Goal: Transaction & Acquisition: Purchase product/service

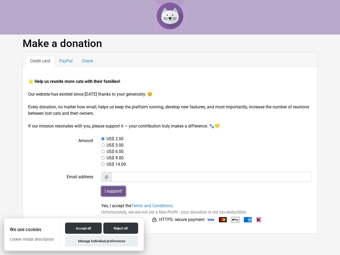
click at [114, 192] on input "I support!" at bounding box center [113, 191] width 24 height 10
click at [82, 229] on button "Accept all" at bounding box center [83, 228] width 36 height 11
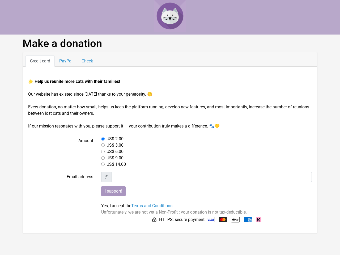
click at [120, 230] on button "Reject all" at bounding box center [120, 235] width 35 height 11
click at [101, 234] on html "Make a donation Credit card PayPal Check 🌟 Help us reunite more cats with their…" at bounding box center [170, 117] width 340 height 234
